Goal: Complete application form

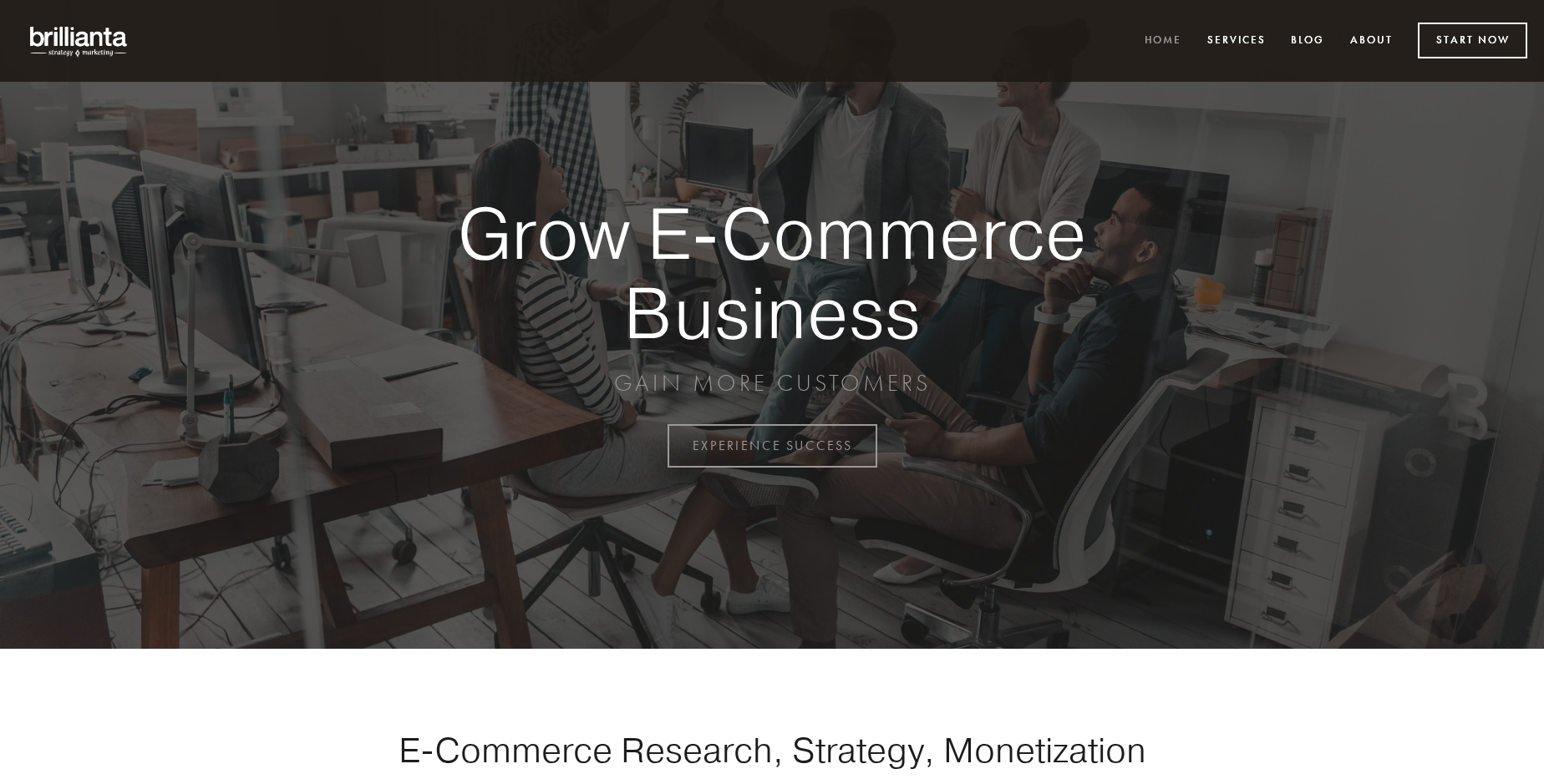
scroll to position [4377, 0]
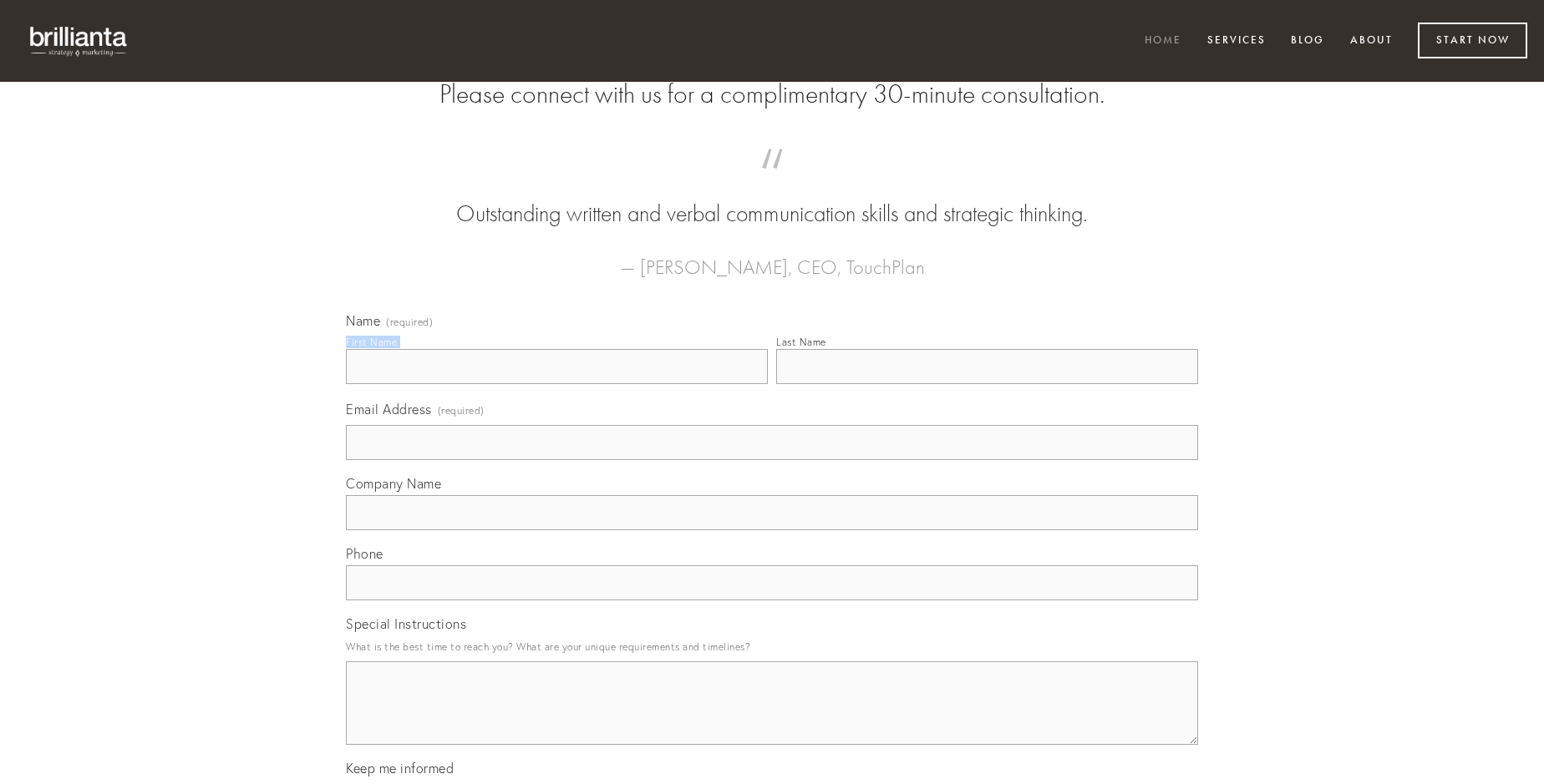
type input "[PERSON_NAME]"
click at [987, 384] on input "Last Name" at bounding box center [987, 366] width 422 height 35
type input "[PERSON_NAME]"
click at [772, 460] on input "Email Address (required)" at bounding box center [772, 442] width 852 height 35
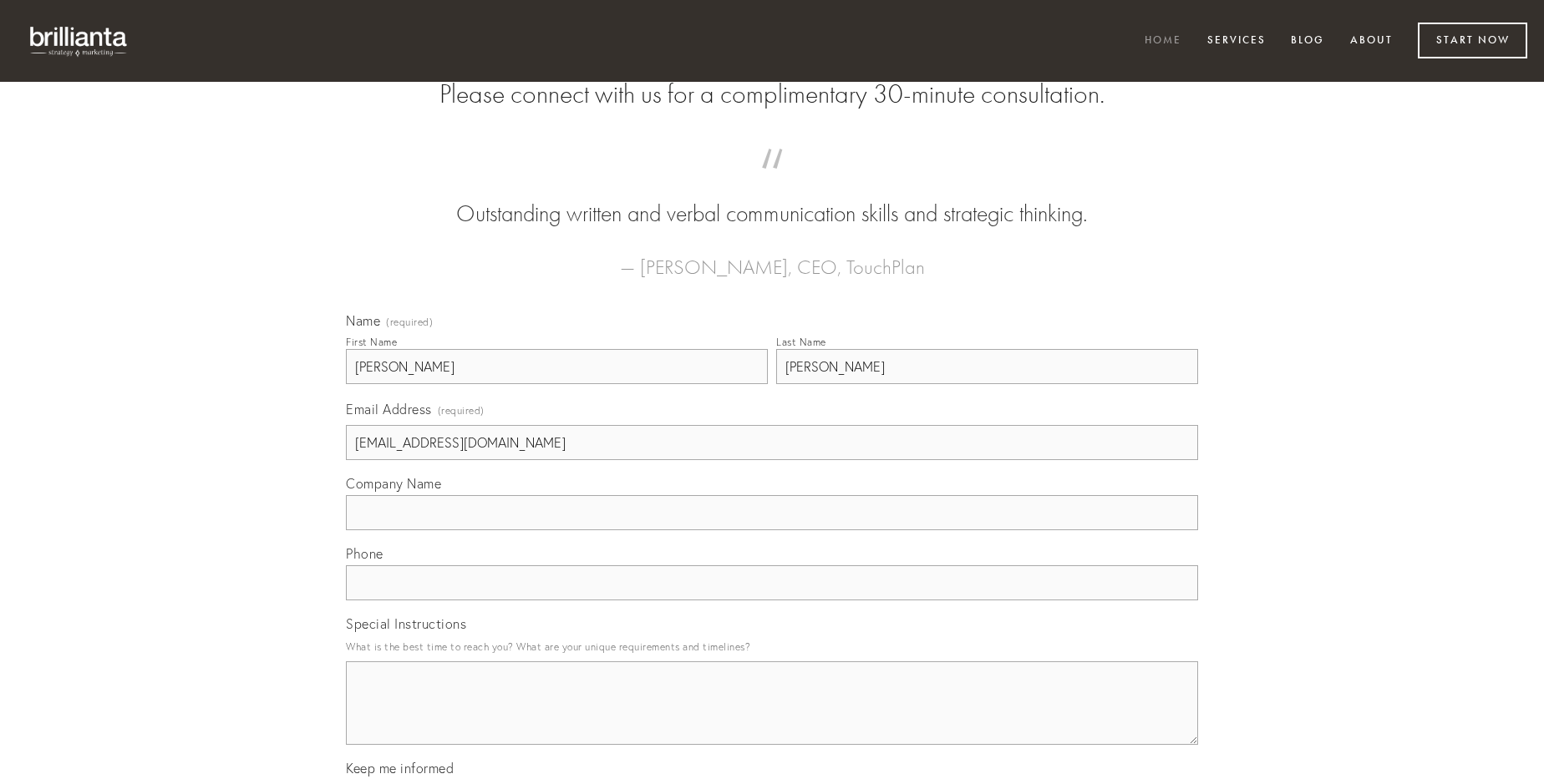
type input "[EMAIL_ADDRESS][DOMAIN_NAME]"
click at [772, 530] on input "Company Name" at bounding box center [772, 512] width 852 height 35
type input "dolore"
click at [772, 600] on input "text" at bounding box center [772, 583] width 852 height 35
click at [772, 719] on textarea "Special Instructions" at bounding box center [772, 703] width 852 height 83
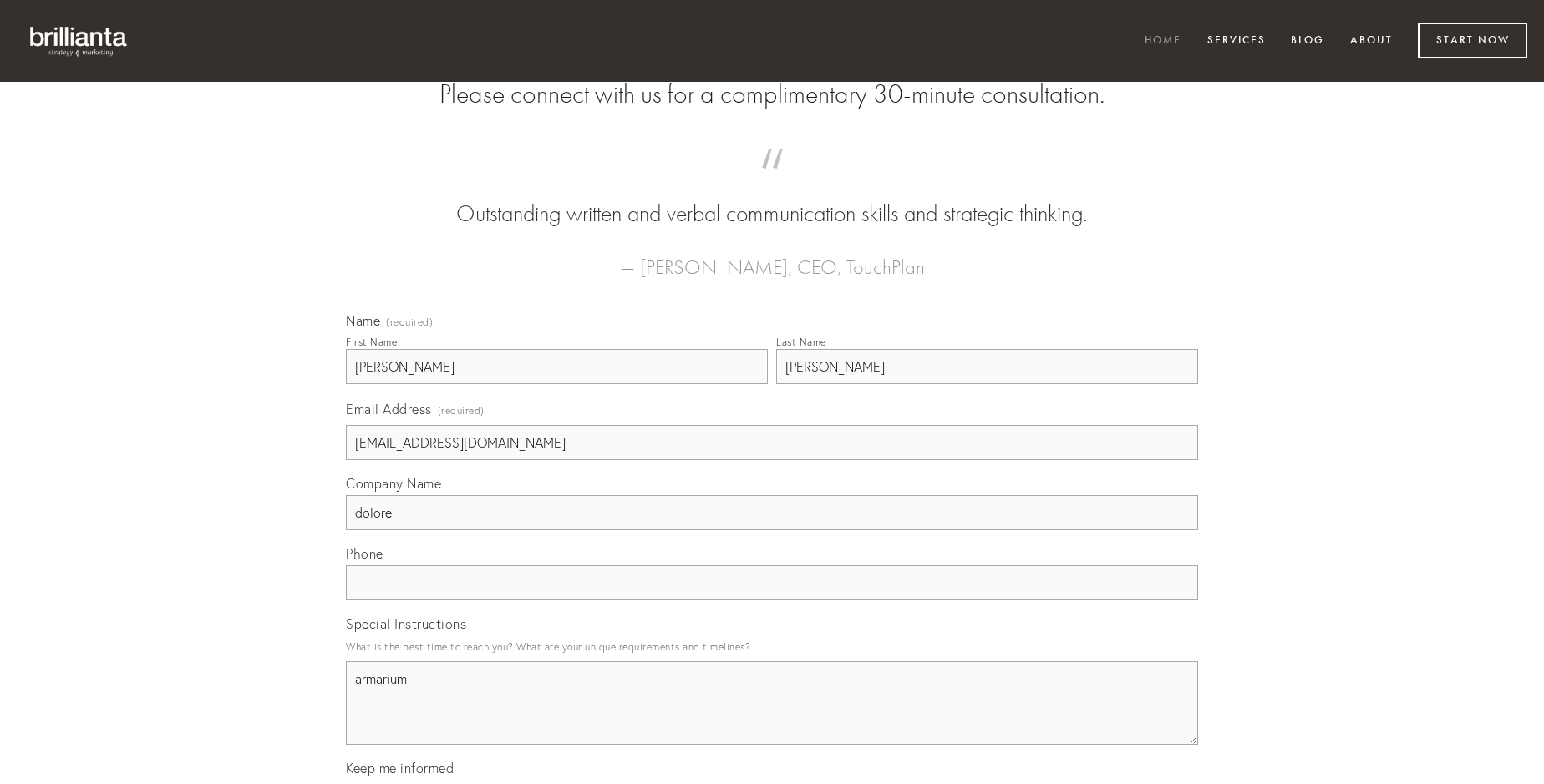
type textarea "armarium"
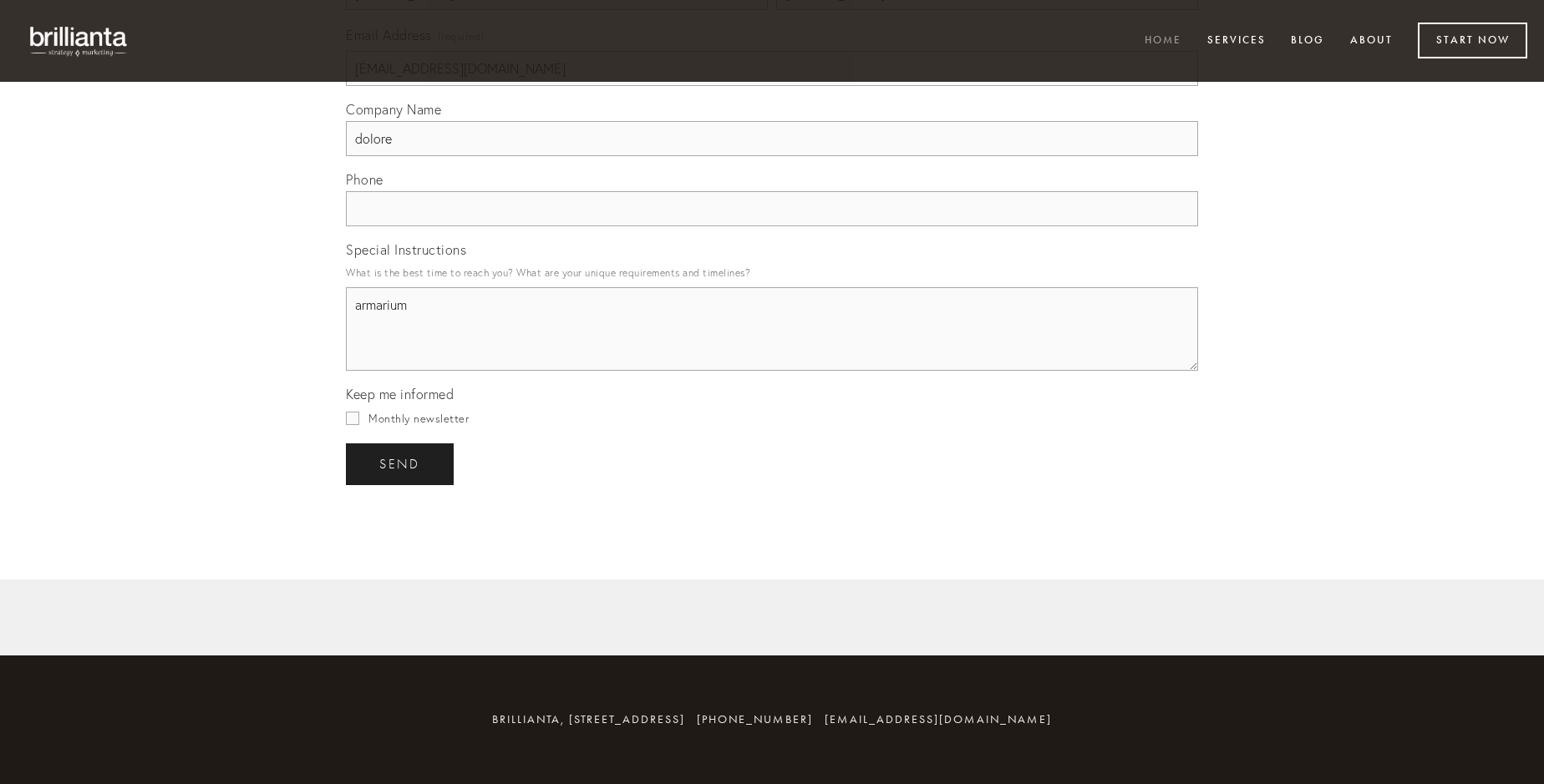
click at [401, 463] on span "send" at bounding box center [399, 463] width 41 height 15
